Goal: Find specific page/section: Find specific page/section

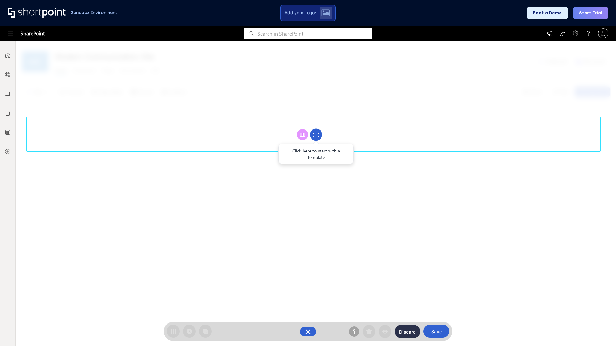
click at [316, 135] on circle at bounding box center [316, 135] width 12 height 12
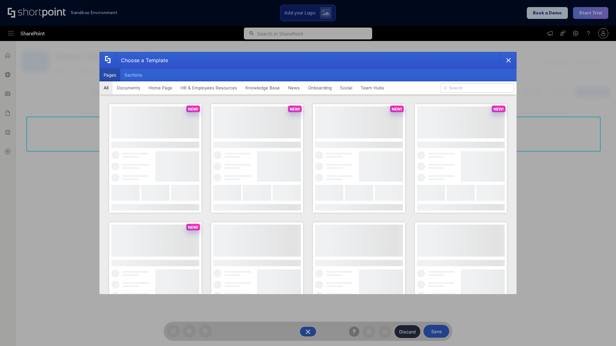
click at [110, 75] on button "Pages" at bounding box center [109, 75] width 21 height 13
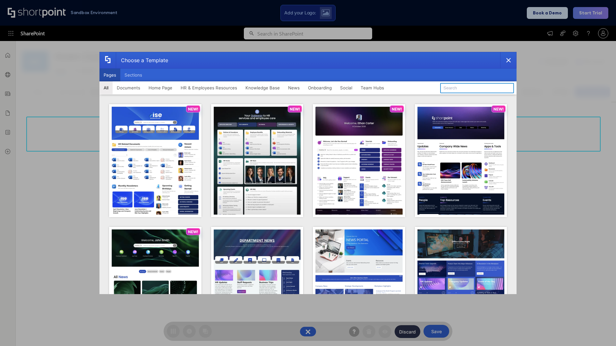
type input "Team Hub 1"
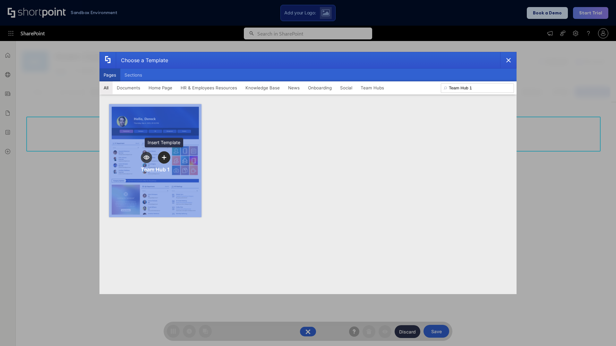
click at [164, 157] on icon "template selector" at bounding box center [164, 157] width 4 height 4
